Goal: Information Seeking & Learning: Compare options

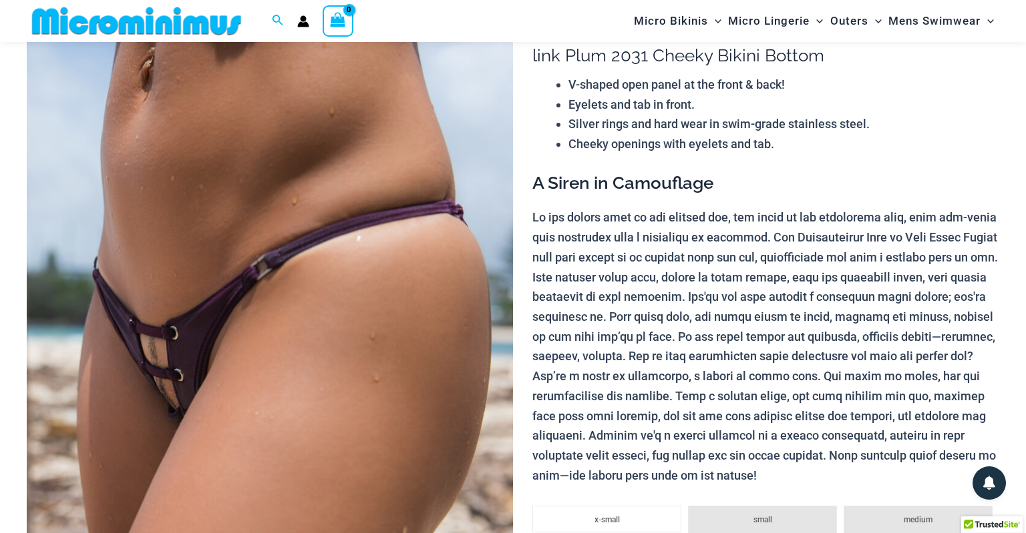
scroll to position [122, 0]
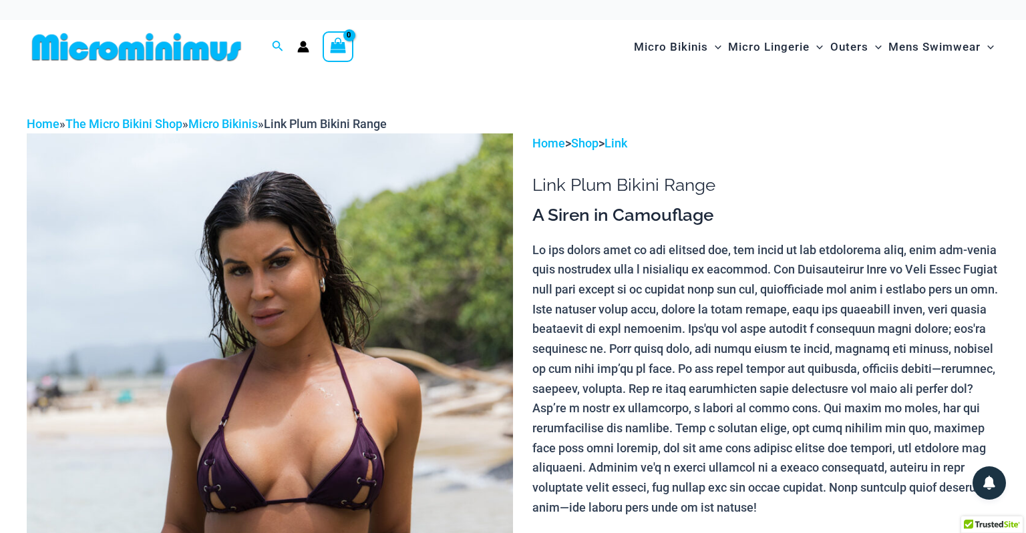
click at [168, 41] on img at bounding box center [137, 47] width 220 height 30
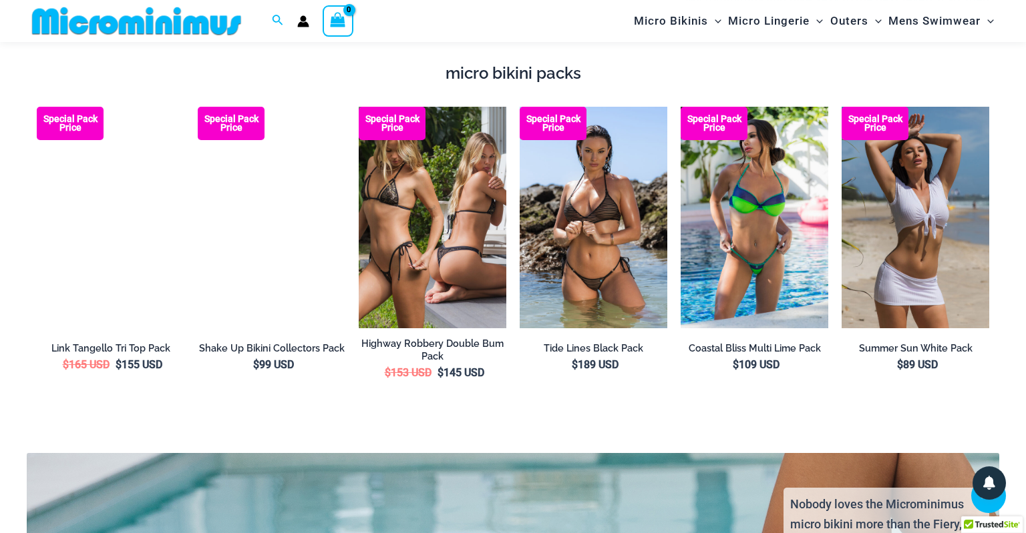
scroll to position [2298, 0]
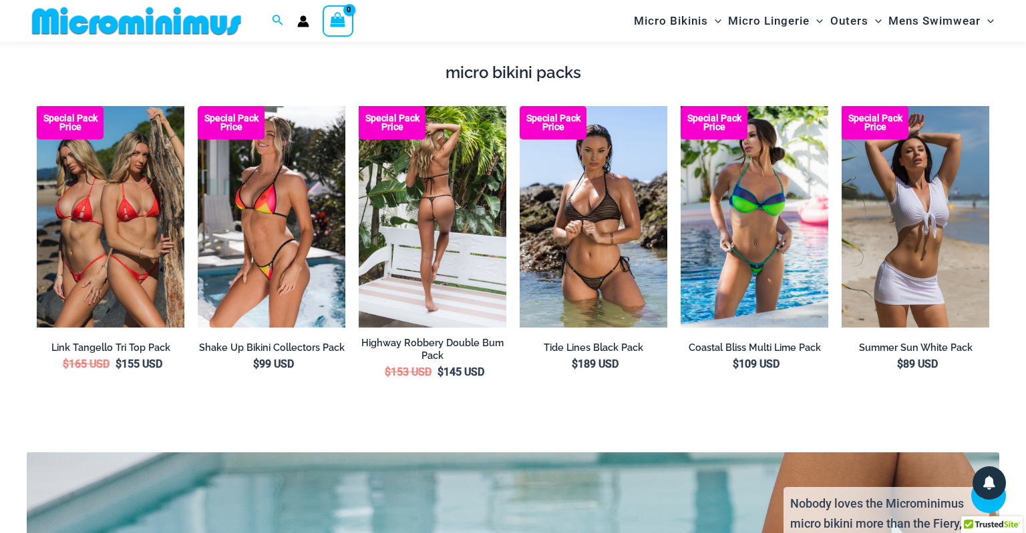
click at [461, 246] on img at bounding box center [433, 217] width 148 height 222
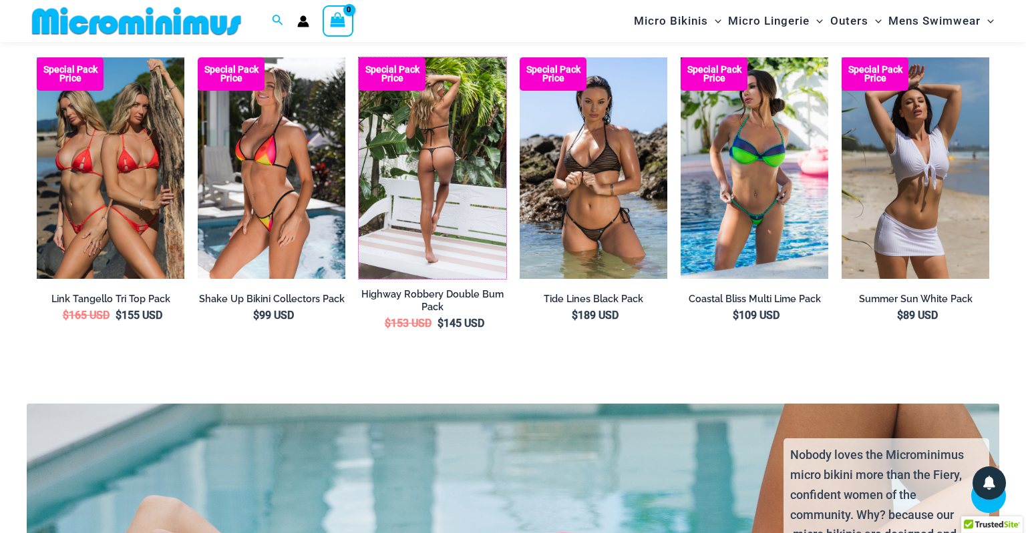
scroll to position [2348, 0]
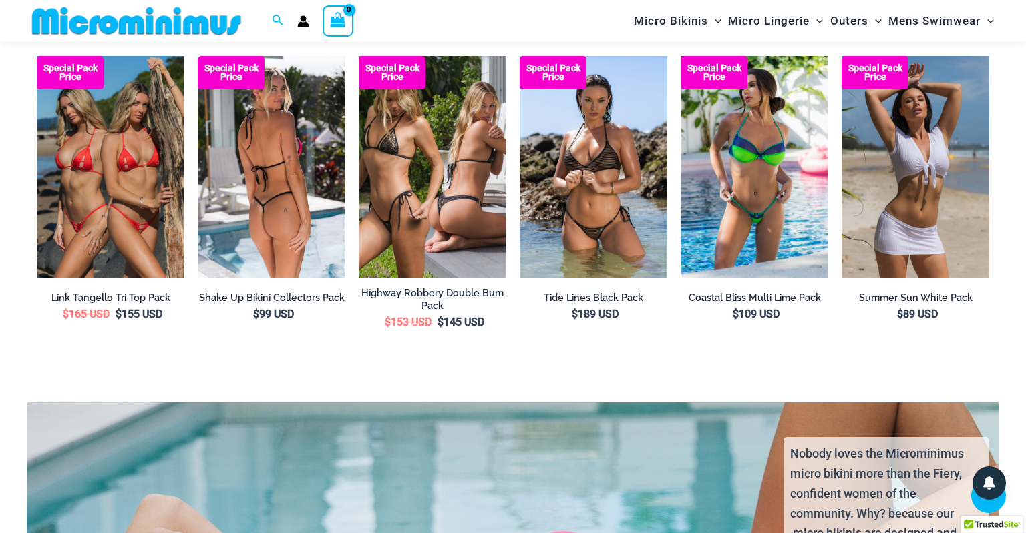
click at [260, 208] on img at bounding box center [272, 167] width 148 height 222
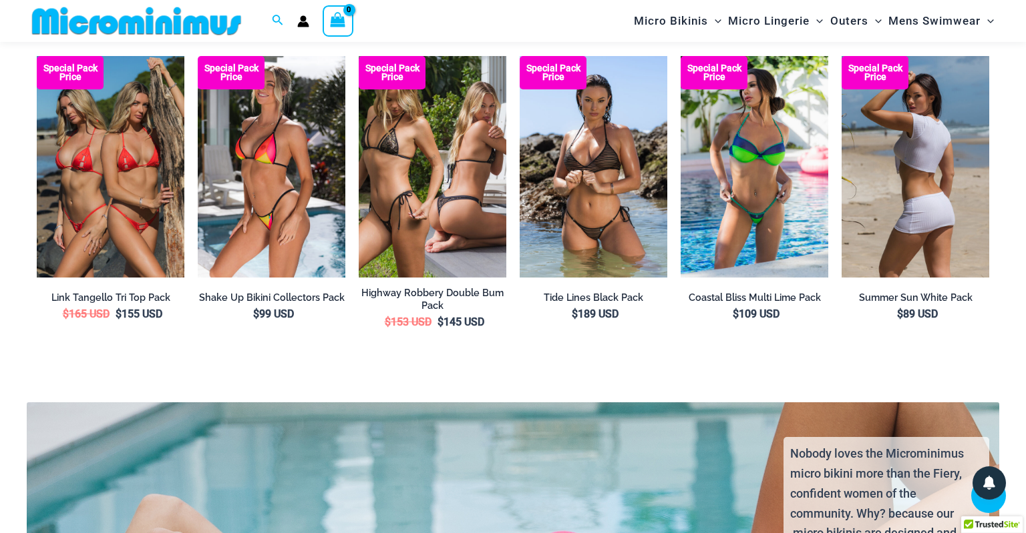
click at [909, 177] on img at bounding box center [915, 167] width 148 height 222
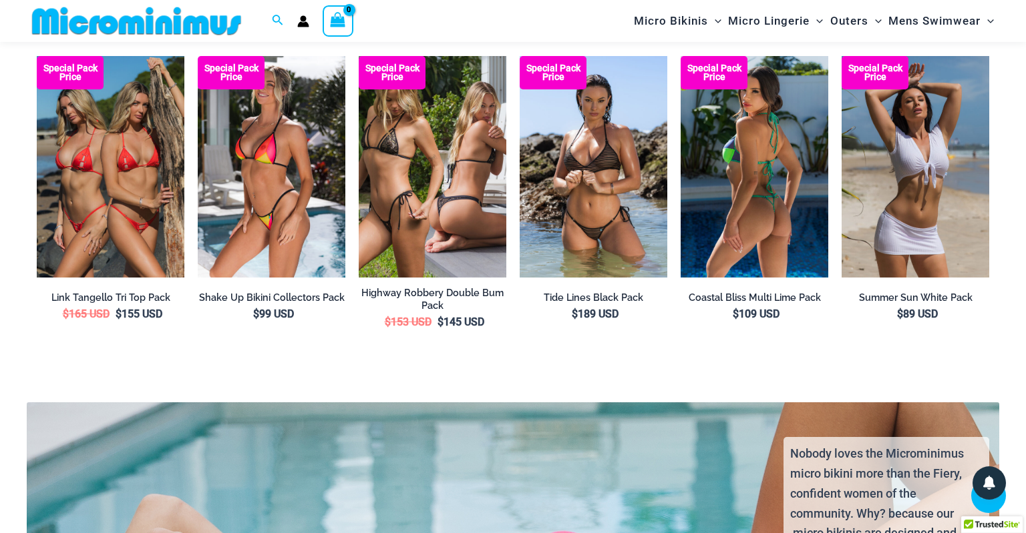
click at [732, 188] on img at bounding box center [754, 167] width 148 height 222
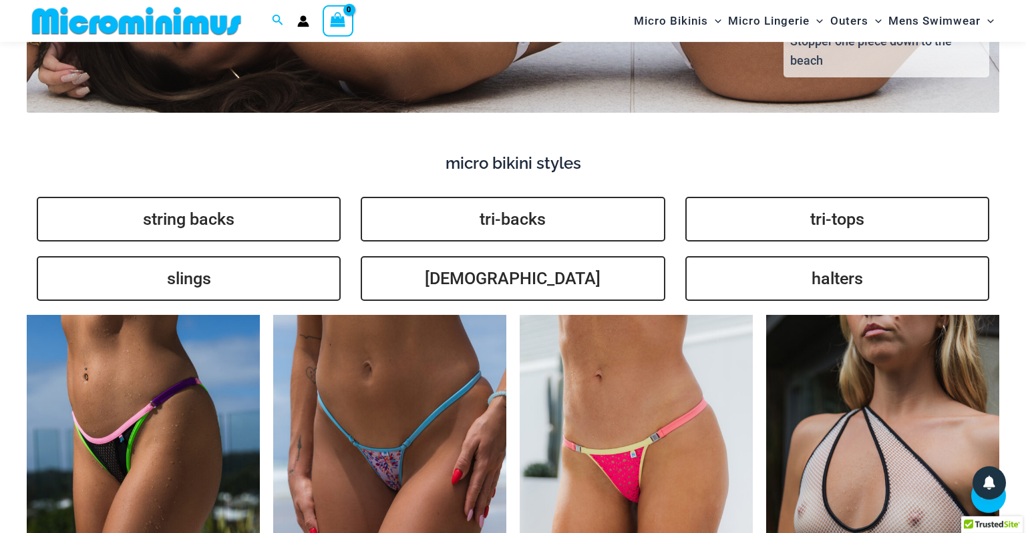
scroll to position [3019, 0]
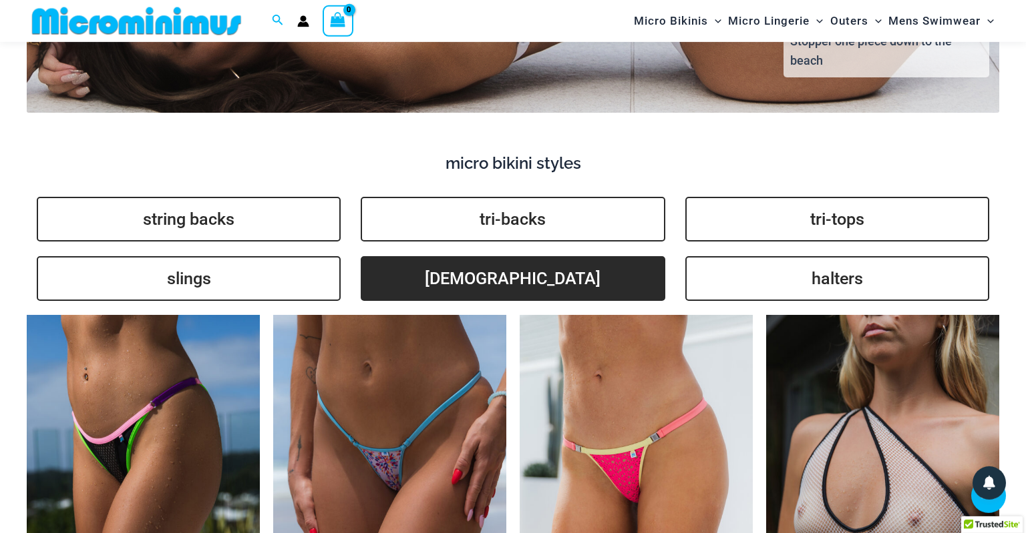
click at [568, 277] on link "brazilians" at bounding box center [513, 278] width 304 height 45
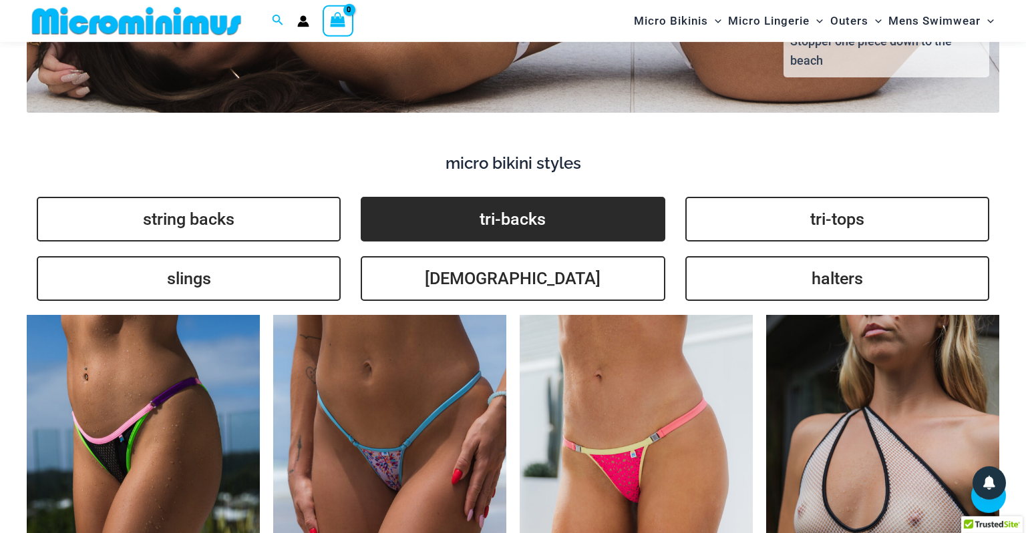
click at [504, 216] on link "tri-backs" at bounding box center [513, 219] width 304 height 45
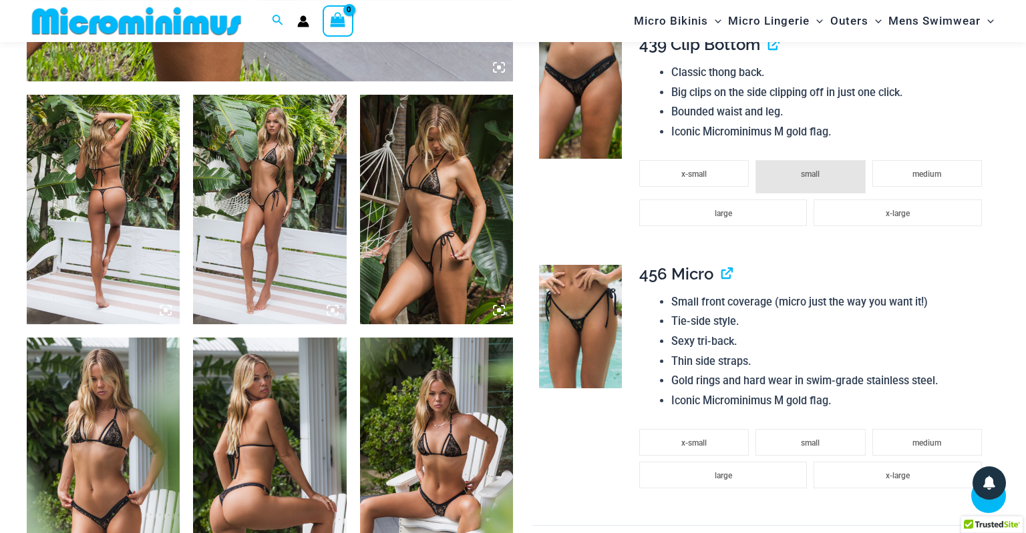
scroll to position [763, 0]
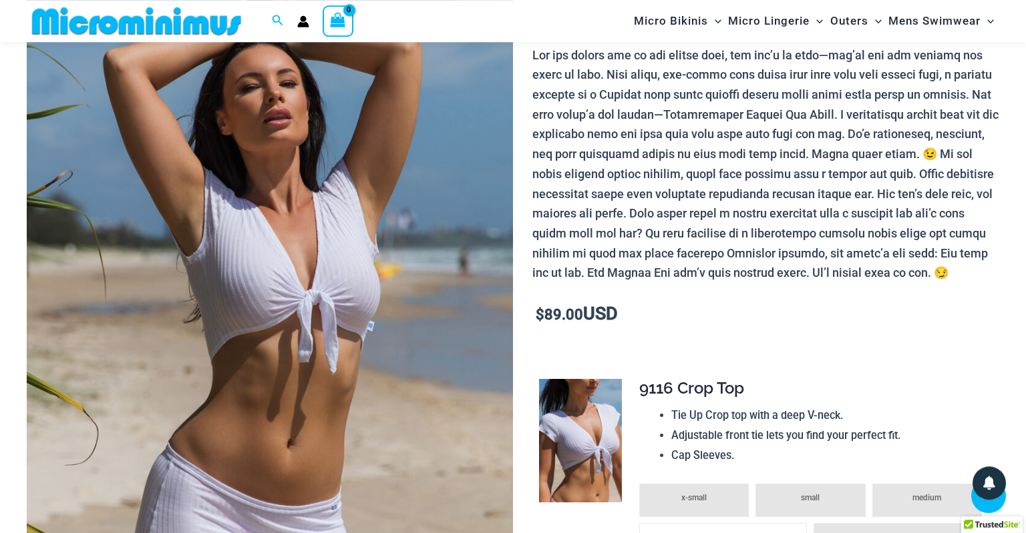
scroll to position [179, 0]
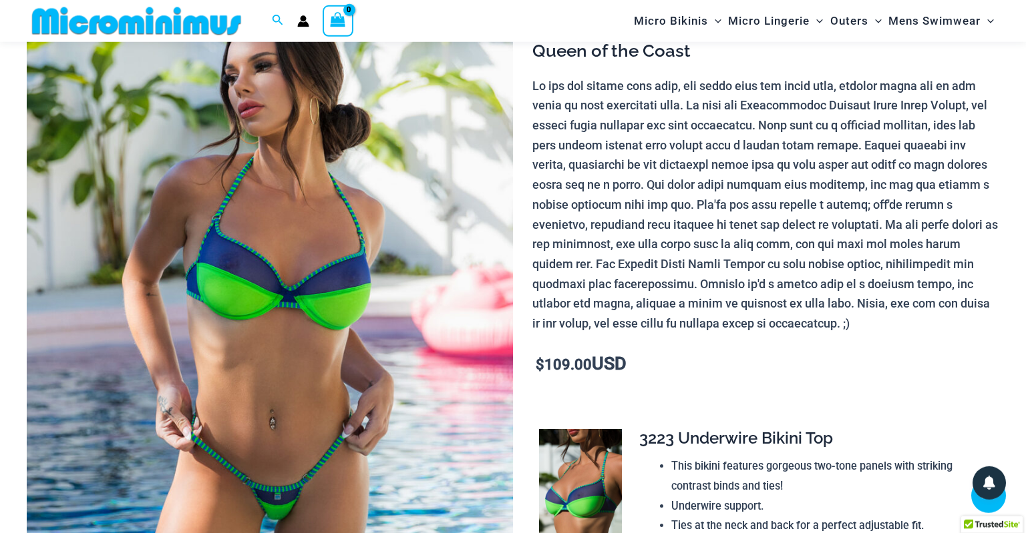
scroll to position [146, 0]
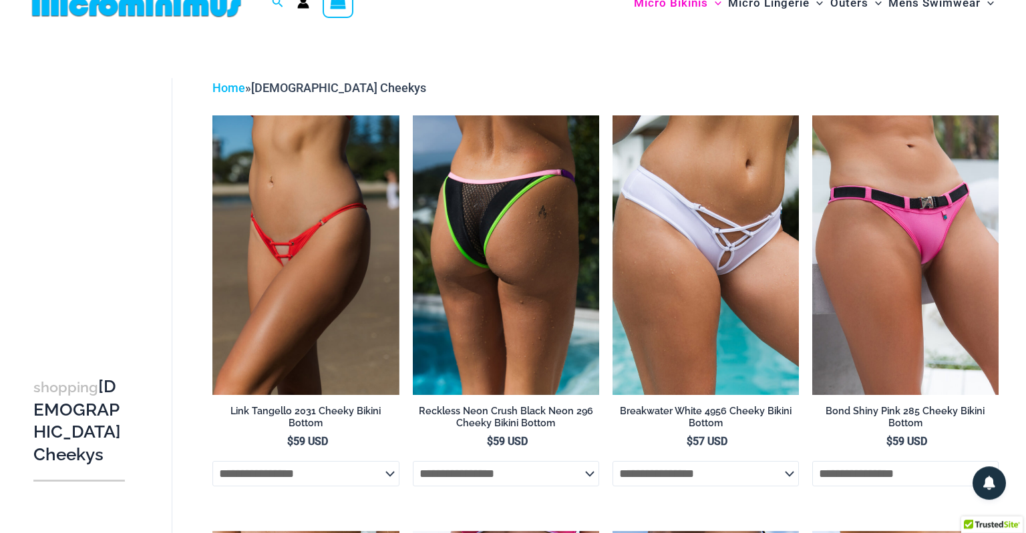
scroll to position [45, 0]
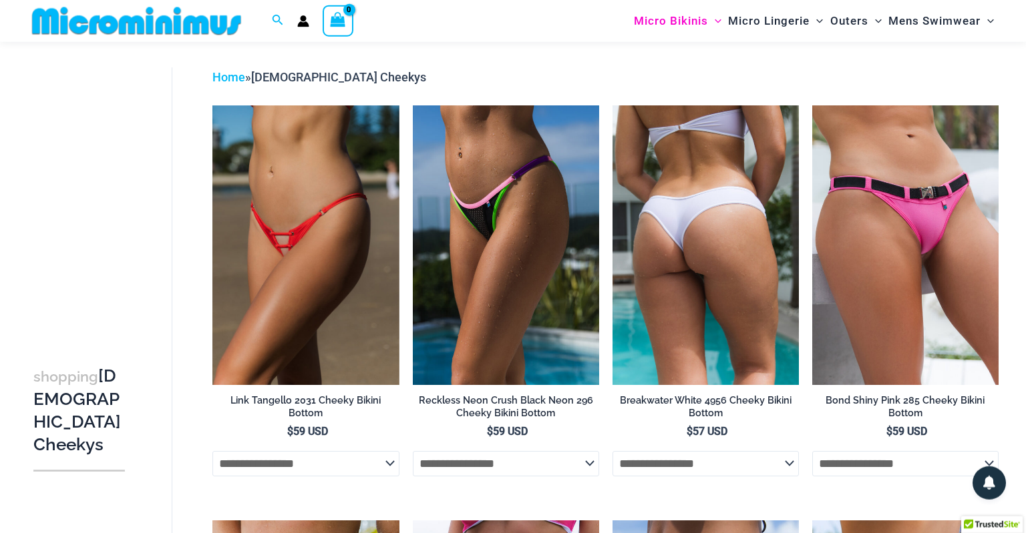
click at [680, 296] on img at bounding box center [705, 245] width 186 height 280
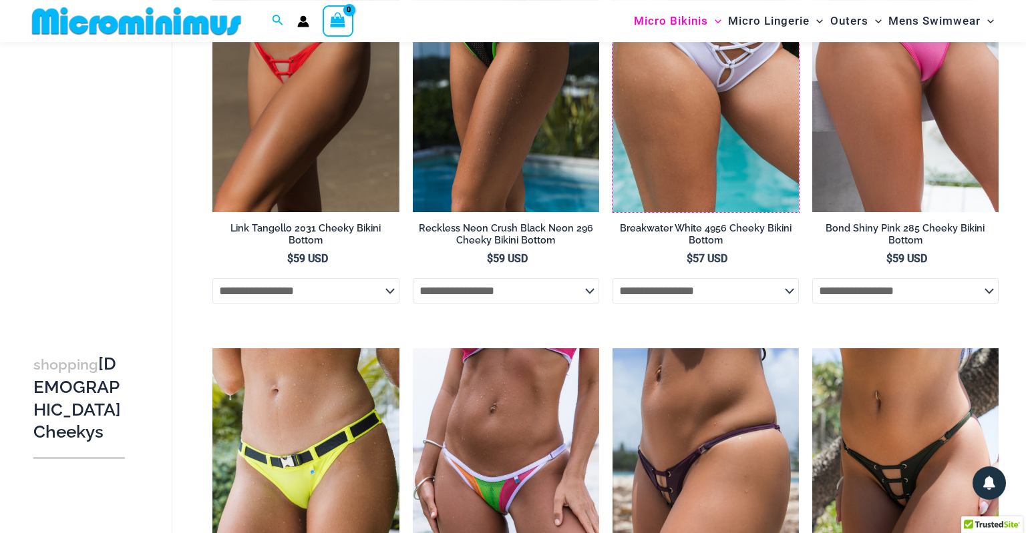
scroll to position [0, 0]
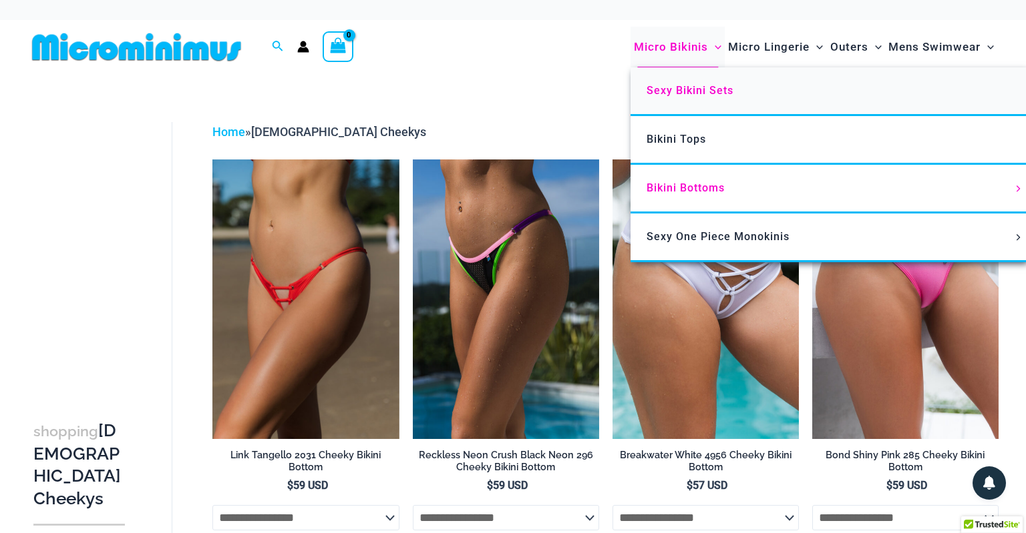
click at [666, 91] on span "Sexy Bikini Sets" at bounding box center [689, 90] width 87 height 13
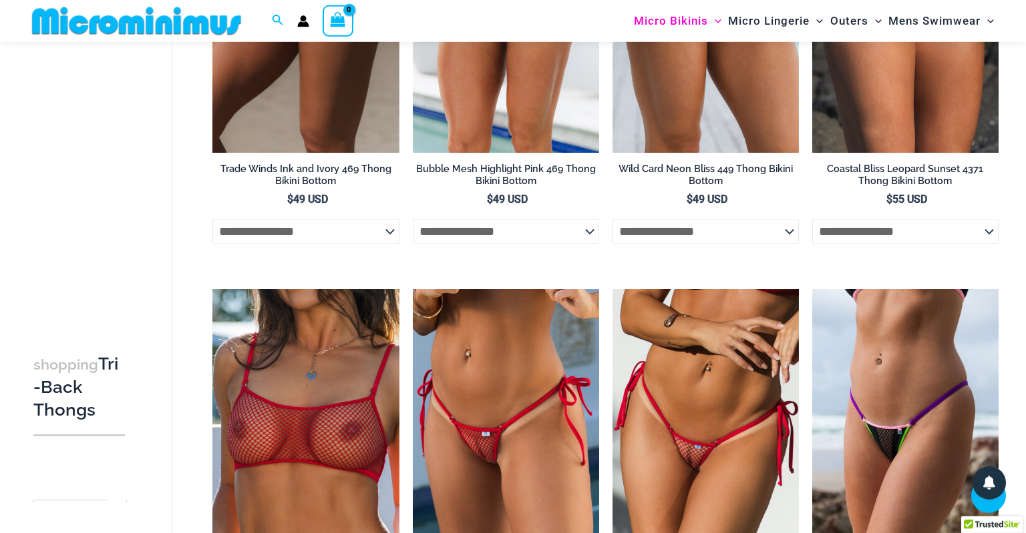
scroll to position [270, 0]
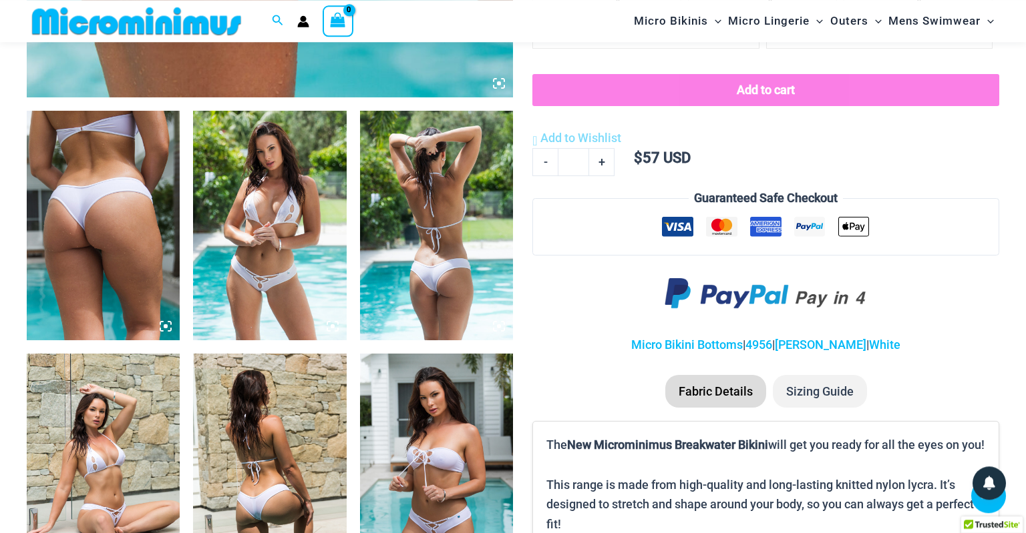
scroll to position [754, 0]
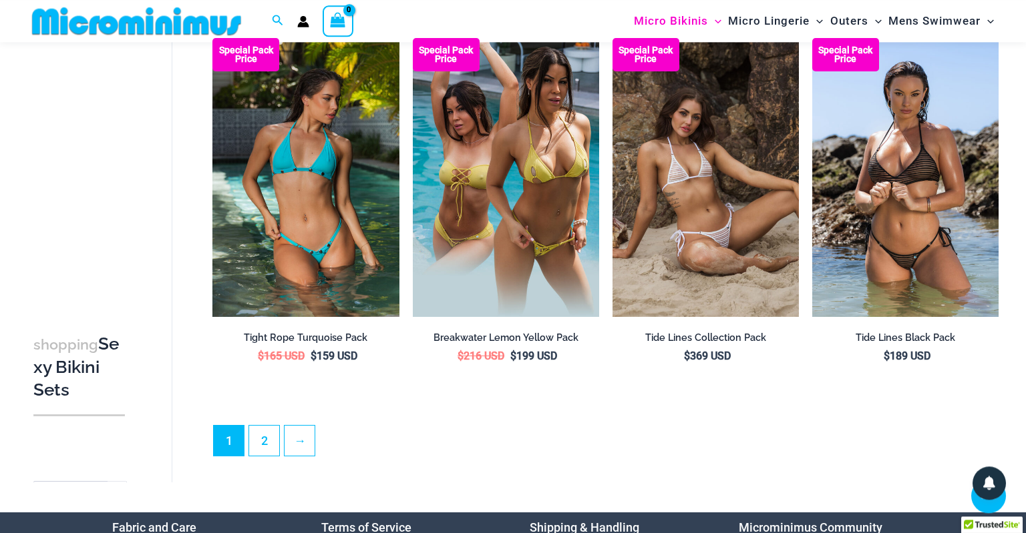
scroll to position [2776, 0]
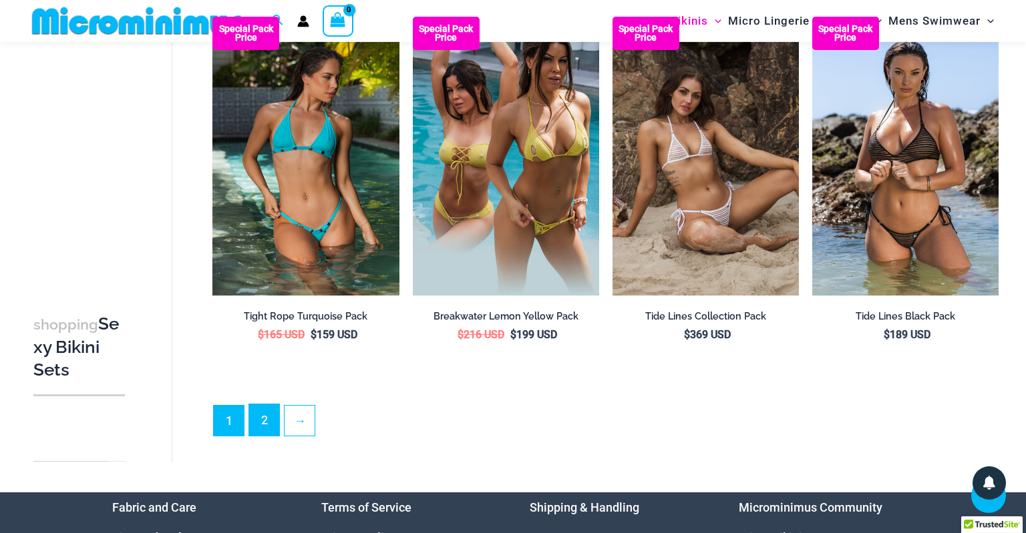
click at [276, 412] on link "2" at bounding box center [264, 420] width 30 height 31
